Goal: Navigation & Orientation: Find specific page/section

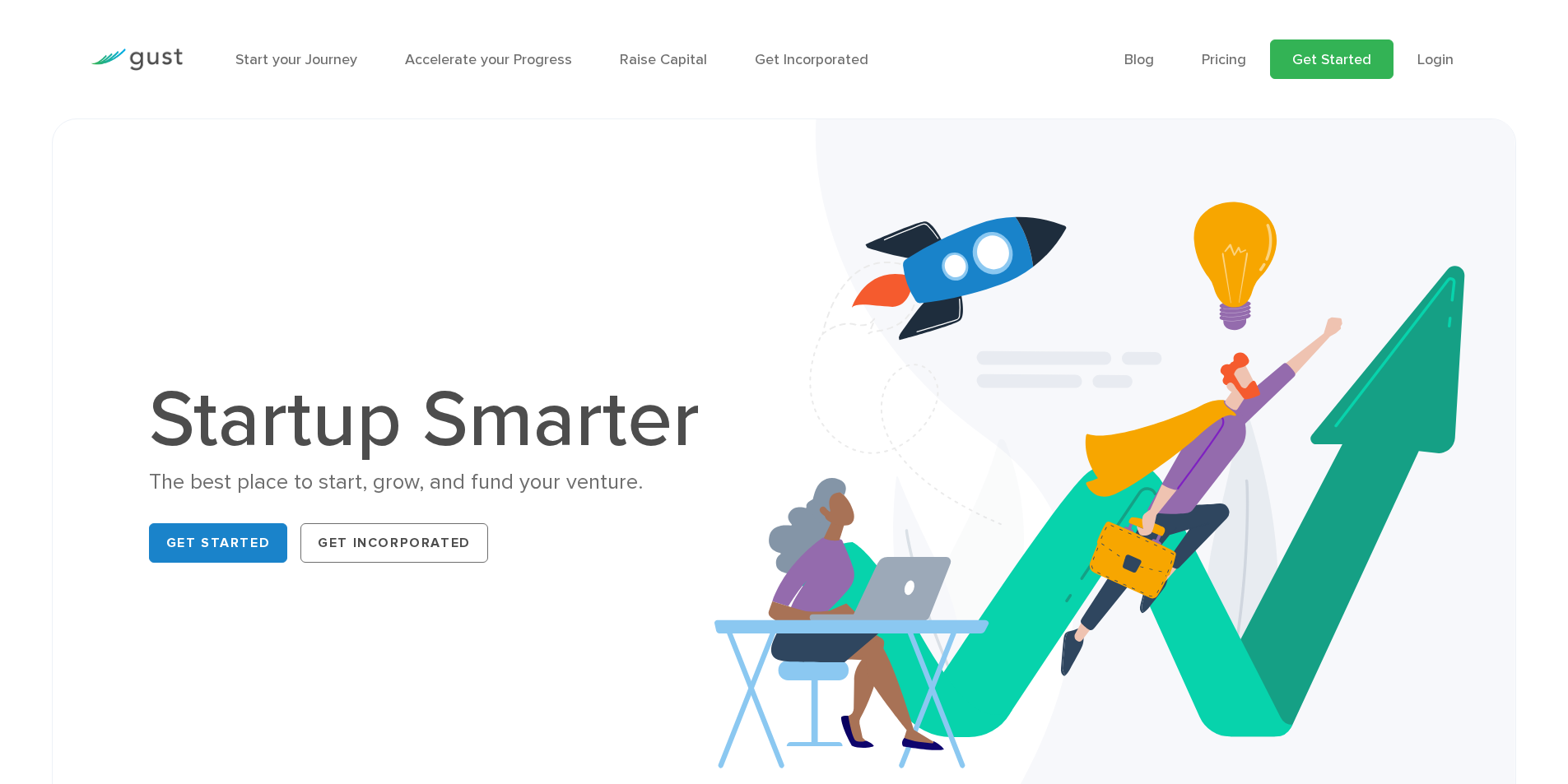
click at [1328, 65] on link "Get Started" at bounding box center [1331, 59] width 123 height 39
click at [1344, 60] on link "Get Started" at bounding box center [1331, 59] width 123 height 39
click at [215, 543] on link "Get Started" at bounding box center [218, 543] width 139 height 39
click at [1433, 63] on link "Login" at bounding box center [1435, 60] width 37 height 17
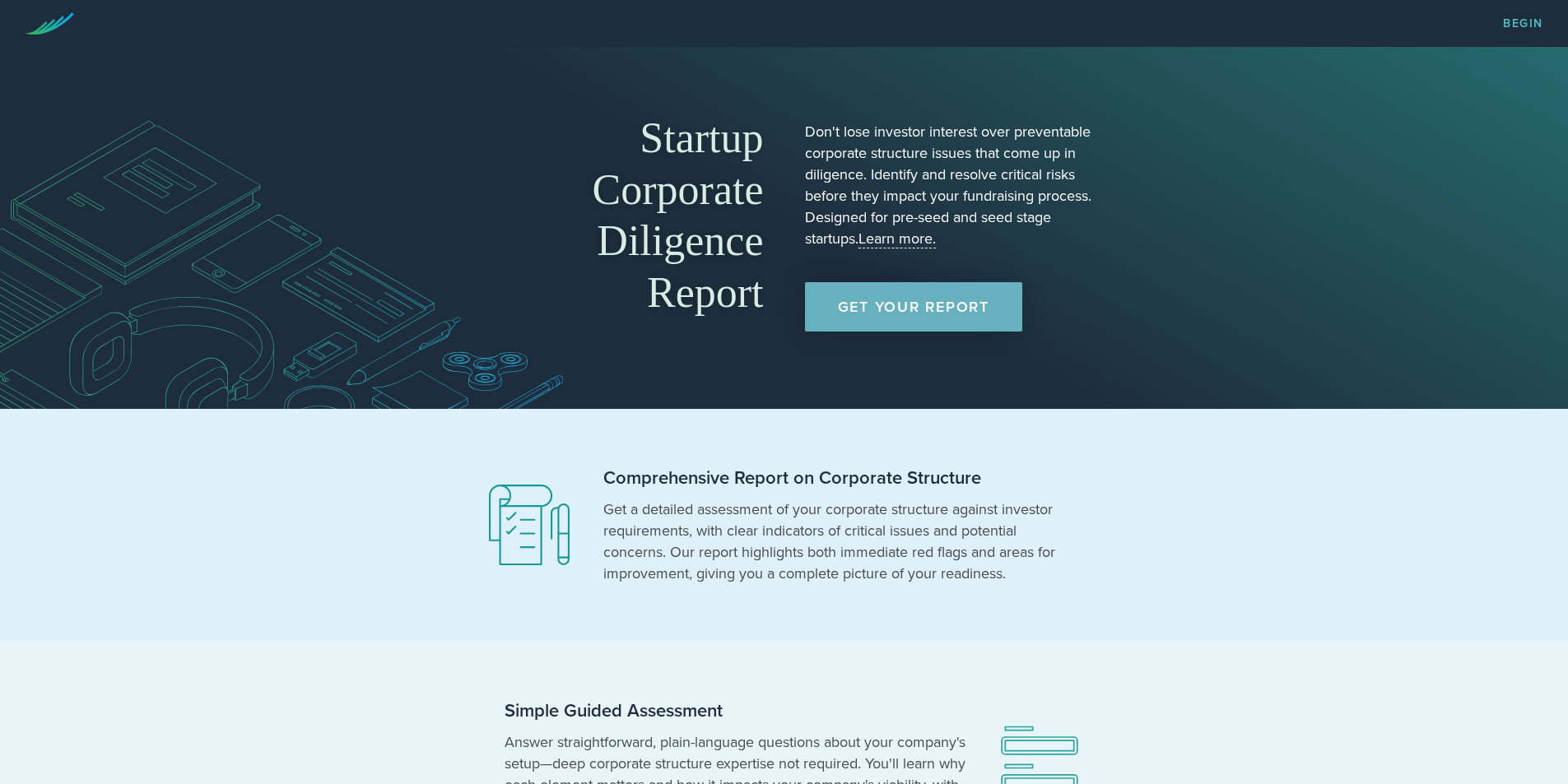
click at [910, 315] on link "Get Your Report" at bounding box center [913, 307] width 217 height 49
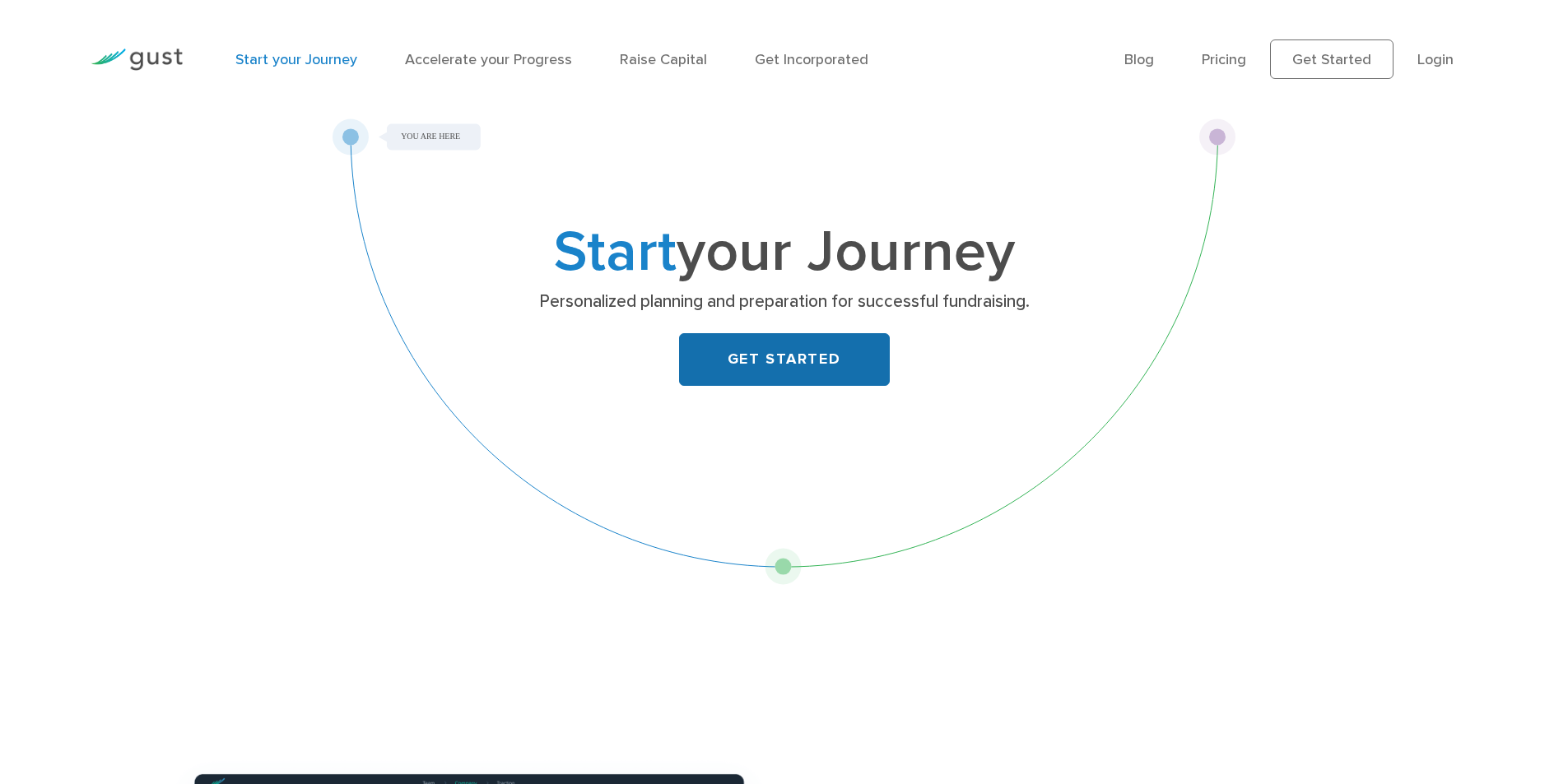
click at [784, 366] on link "GET STARTED" at bounding box center [784, 360] width 211 height 53
click at [818, 378] on link "GET STARTED" at bounding box center [784, 360] width 211 height 53
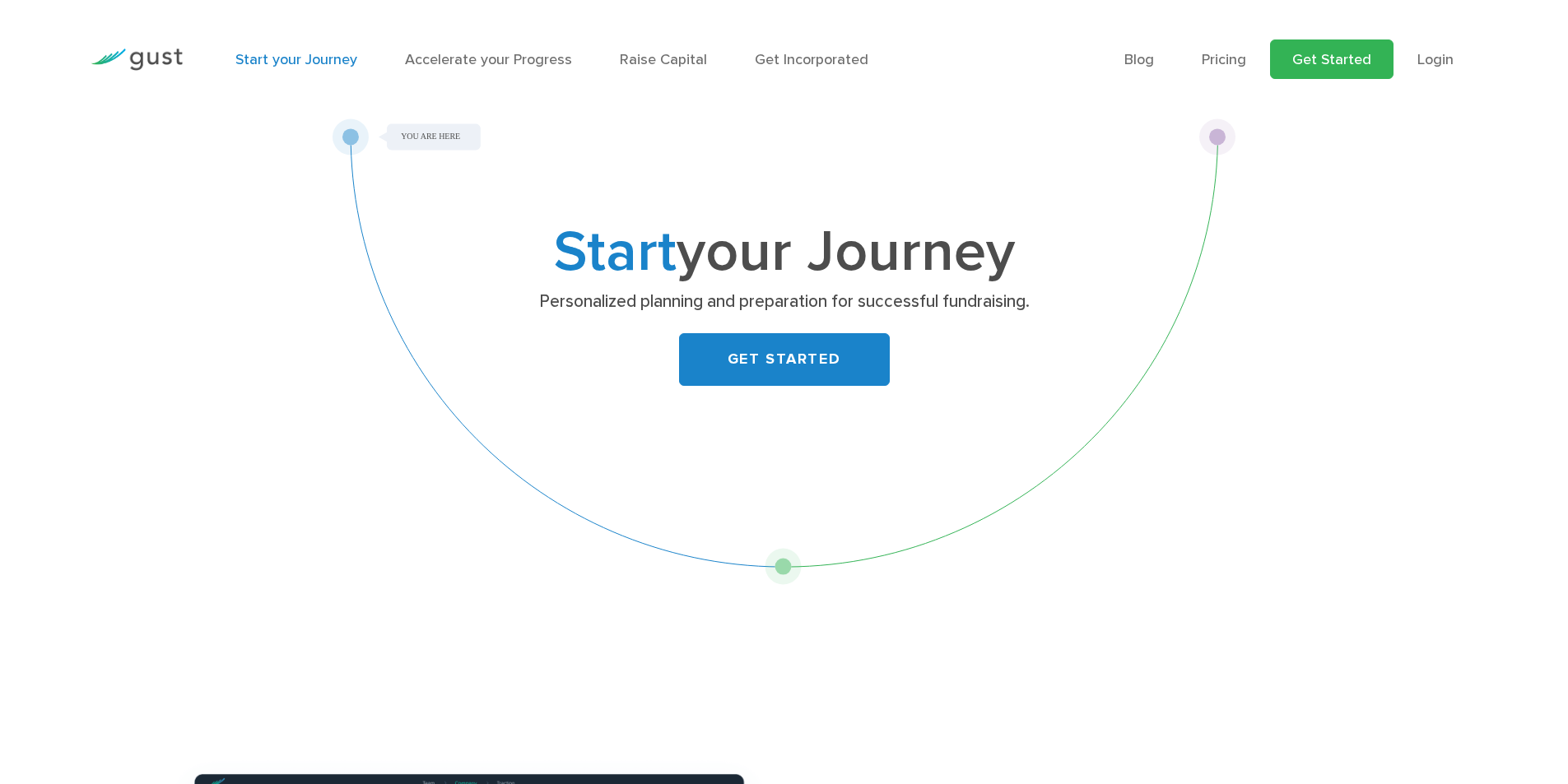
click at [1330, 62] on link "Get Started" at bounding box center [1331, 59] width 123 height 39
click at [288, 60] on link "Start your Journey" at bounding box center [296, 60] width 122 height 17
click at [291, 60] on link "Start your Journey" at bounding box center [296, 60] width 122 height 17
